Goal: Navigation & Orientation: Go to known website

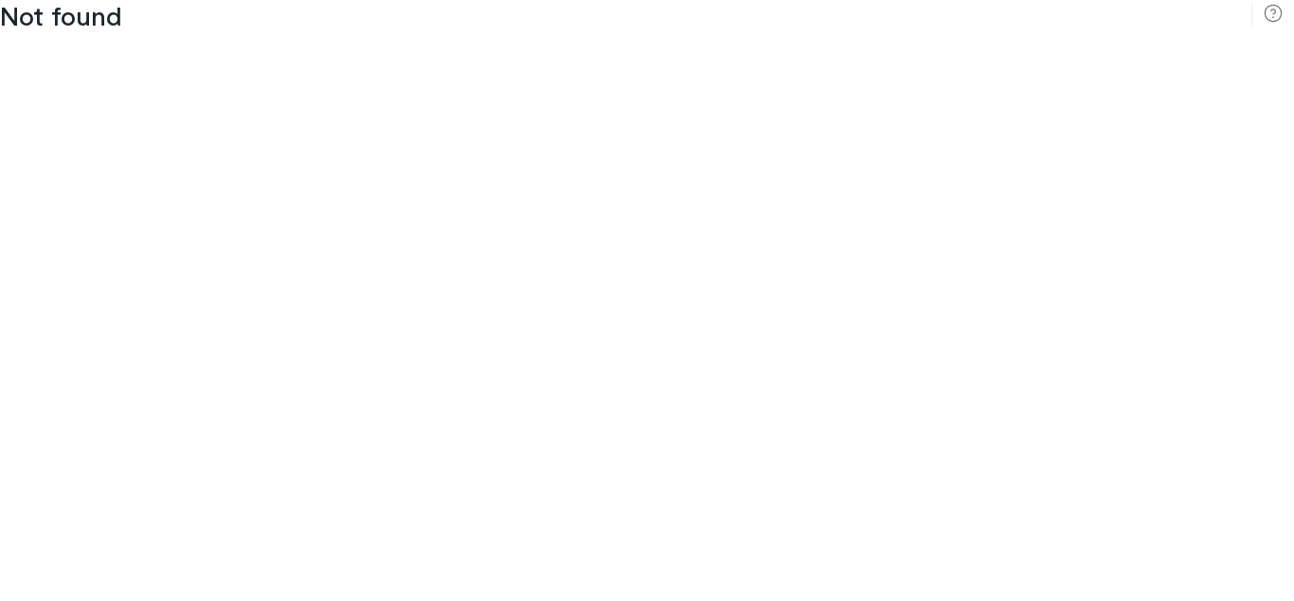
click at [1273, 13] on icon at bounding box center [1273, 13] width 19 height 19
